Goal: Information Seeking & Learning: Learn about a topic

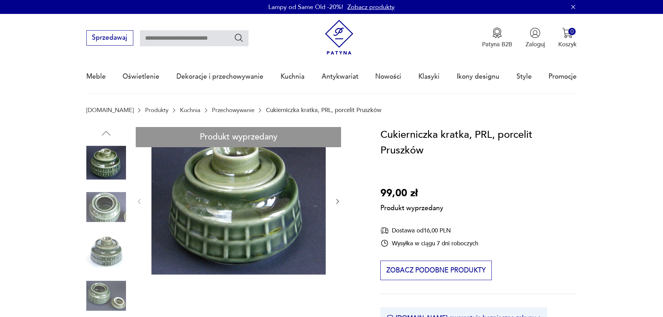
click at [183, 37] on input "text" at bounding box center [194, 38] width 109 height 16
type input "******"
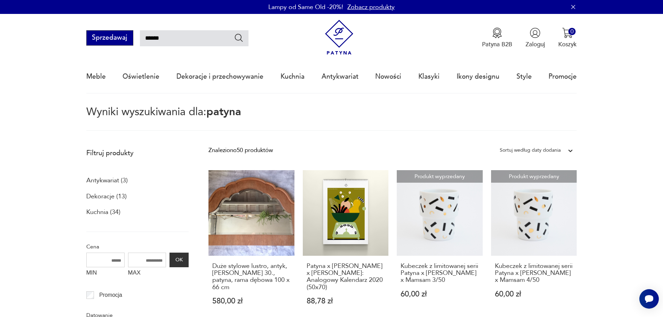
drag, startPoint x: 187, startPoint y: 41, endPoint x: 97, endPoint y: 32, distance: 90.5
click at [97, 32] on div "Sprzedawaj ******" at bounding box center [167, 37] width 162 height 15
type input "**********"
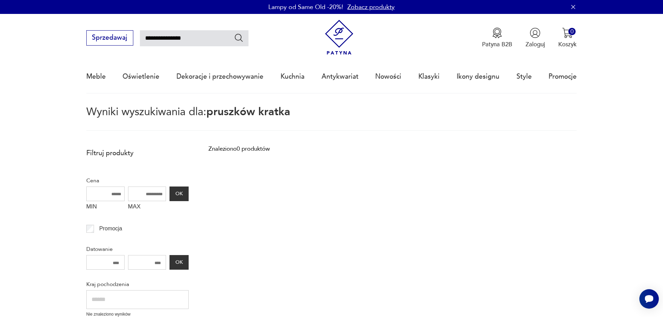
drag, startPoint x: 170, startPoint y: 37, endPoint x: 41, endPoint y: 33, distance: 129.1
click at [41, 35] on nav "**********" at bounding box center [331, 54] width 663 height 80
type input "******"
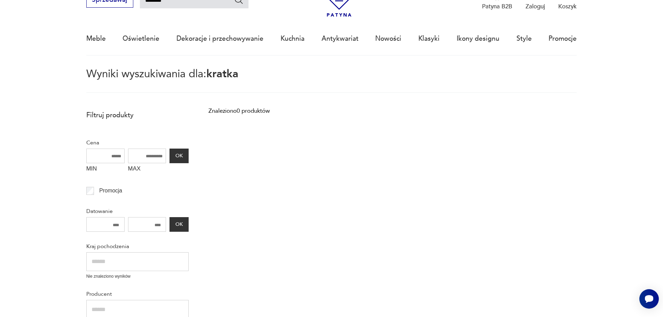
scroll to position [40, 0]
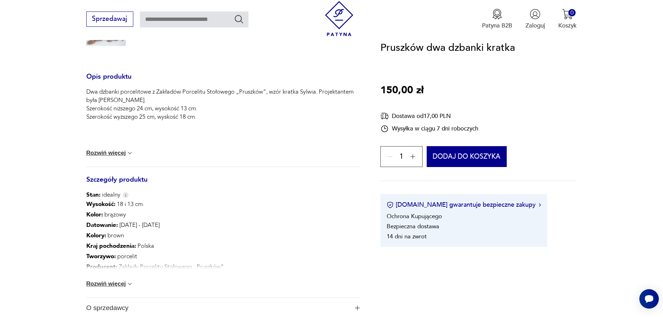
scroll to position [296, 0]
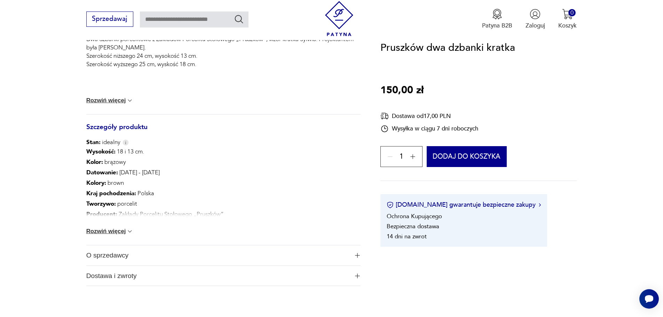
drag, startPoint x: 668, startPoint y: 40, endPoint x: 668, endPoint y: 96, distance: 56.4
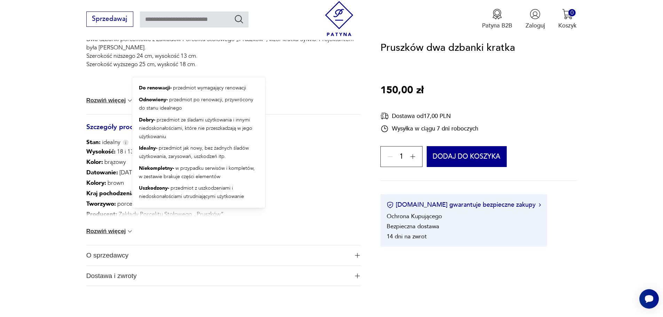
click at [124, 144] on img at bounding box center [125, 142] width 6 height 6
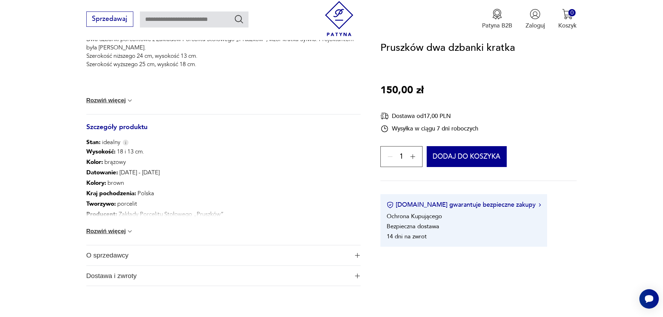
click at [119, 231] on button "Rozwiń więcej" at bounding box center [109, 231] width 47 height 7
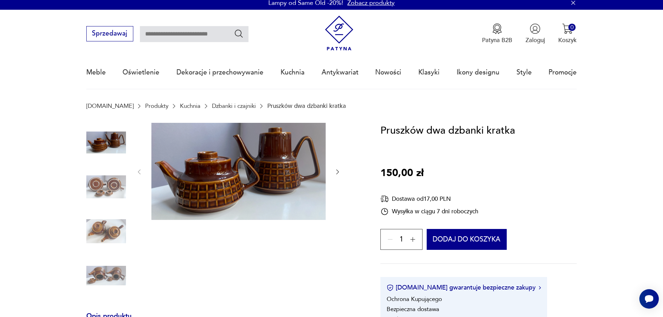
scroll to position [0, 0]
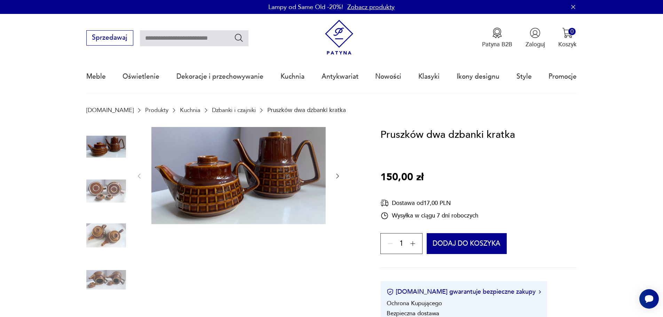
click at [337, 174] on icon "button" at bounding box center [337, 176] width 7 height 7
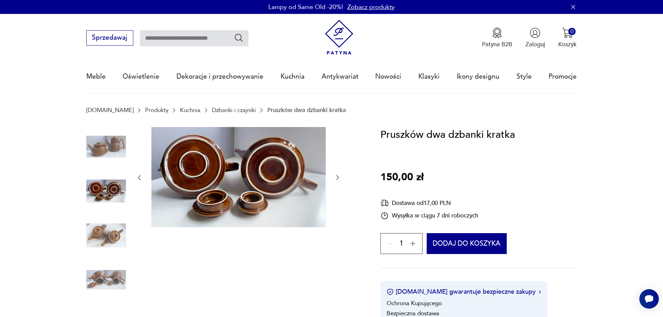
click at [337, 174] on icon "button" at bounding box center [337, 177] width 7 height 7
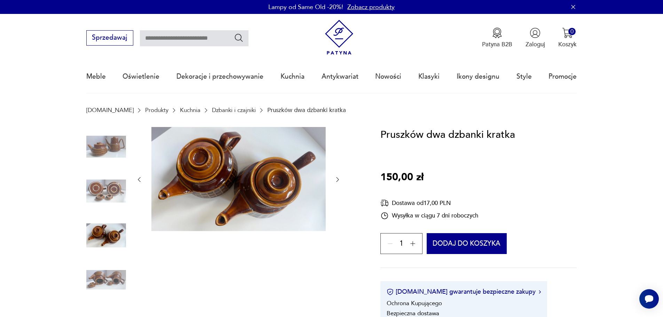
click at [337, 174] on div at bounding box center [238, 179] width 205 height 105
click at [116, 144] on img at bounding box center [106, 147] width 40 height 40
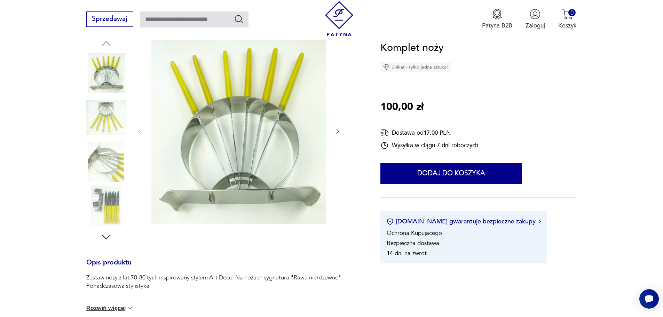
scroll to position [82, 0]
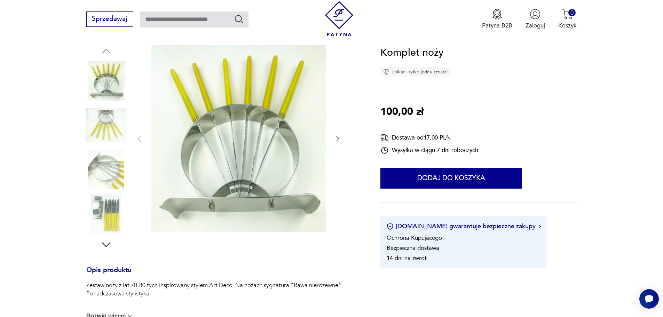
click at [335, 140] on icon "button" at bounding box center [337, 138] width 7 height 7
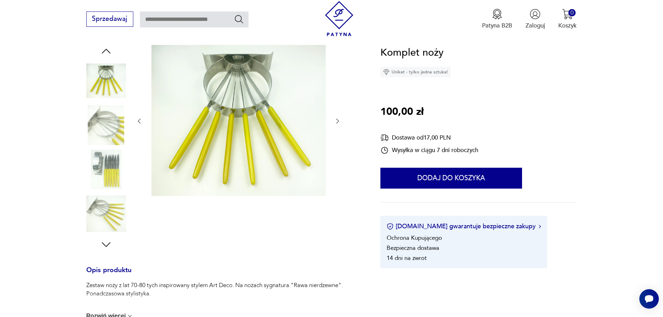
click at [335, 140] on div at bounding box center [238, 121] width 205 height 153
click at [338, 122] on icon "button" at bounding box center [337, 121] width 3 height 5
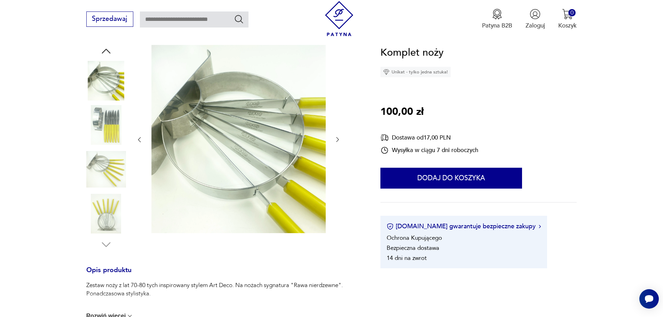
click at [338, 122] on div at bounding box center [238, 140] width 205 height 190
click at [339, 142] on icon "button" at bounding box center [337, 139] width 7 height 7
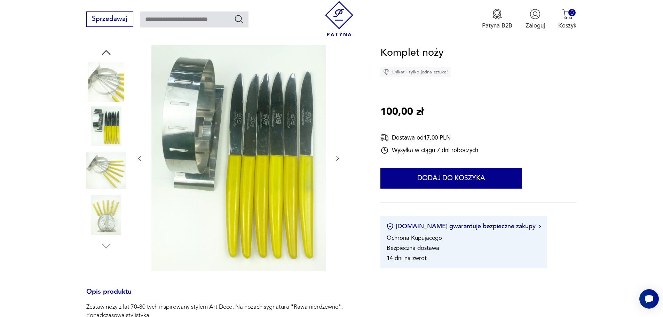
click at [339, 142] on div at bounding box center [238, 158] width 205 height 227
click at [338, 160] on icon "button" at bounding box center [337, 158] width 7 height 7
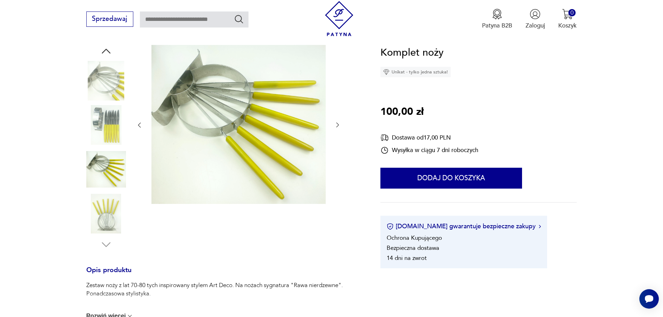
click at [338, 160] on div at bounding box center [238, 125] width 205 height 161
click at [339, 124] on icon "button" at bounding box center [337, 124] width 7 height 7
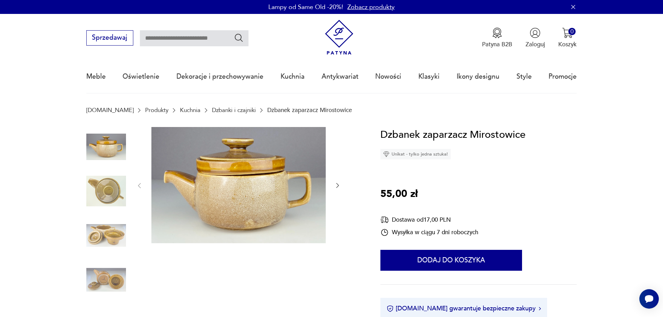
click at [334, 185] on icon "button" at bounding box center [337, 185] width 7 height 7
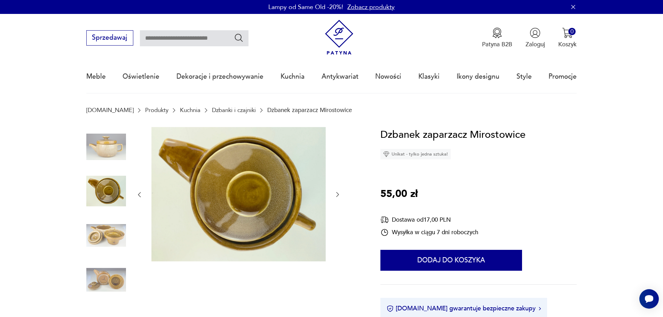
click at [334, 184] on div at bounding box center [238, 195] width 205 height 136
click at [340, 196] on icon "button" at bounding box center [337, 194] width 7 height 7
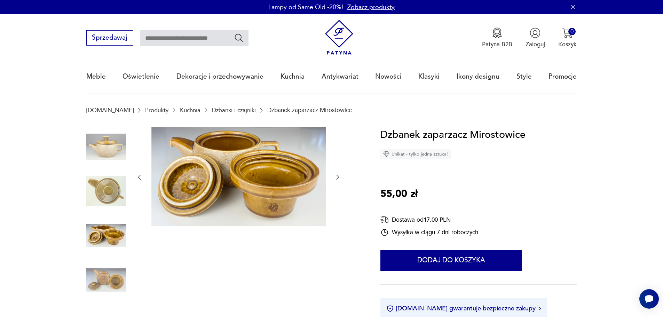
click at [340, 196] on div at bounding box center [238, 177] width 205 height 101
click at [335, 176] on icon "button" at bounding box center [337, 177] width 7 height 7
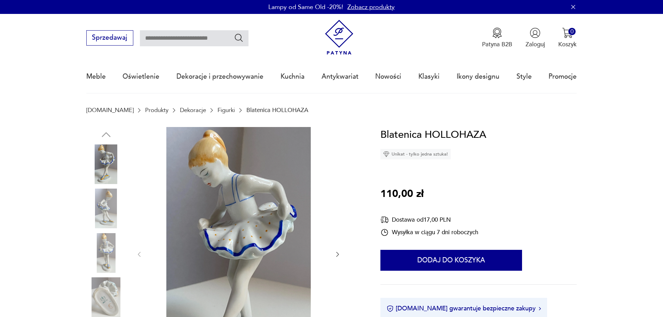
click at [335, 255] on icon "button" at bounding box center [337, 254] width 7 height 7
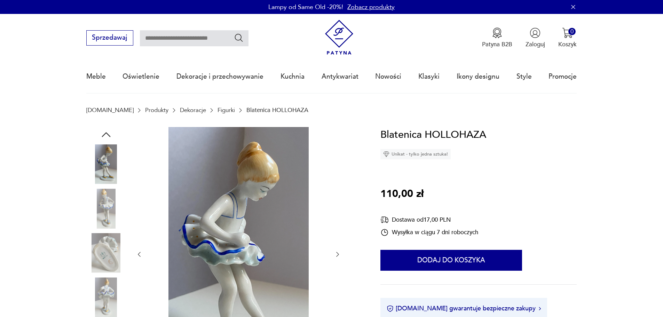
click at [335, 255] on icon "button" at bounding box center [337, 254] width 7 height 7
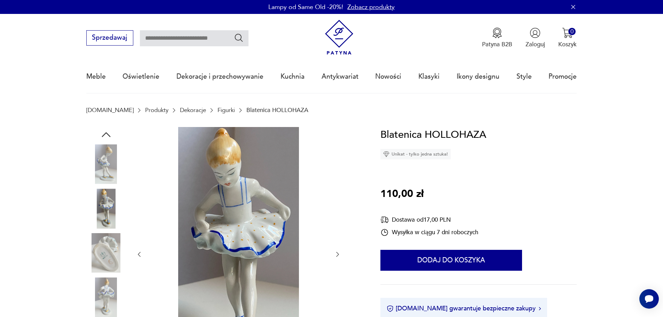
click at [335, 255] on icon "button" at bounding box center [337, 254] width 7 height 7
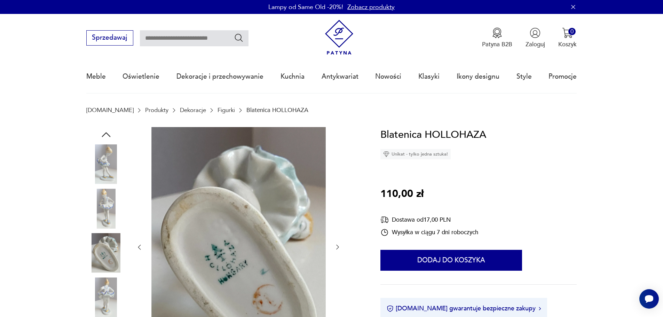
click at [335, 255] on div at bounding box center [238, 247] width 205 height 241
click at [338, 256] on div at bounding box center [238, 247] width 205 height 241
